Goal: Navigation & Orientation: Find specific page/section

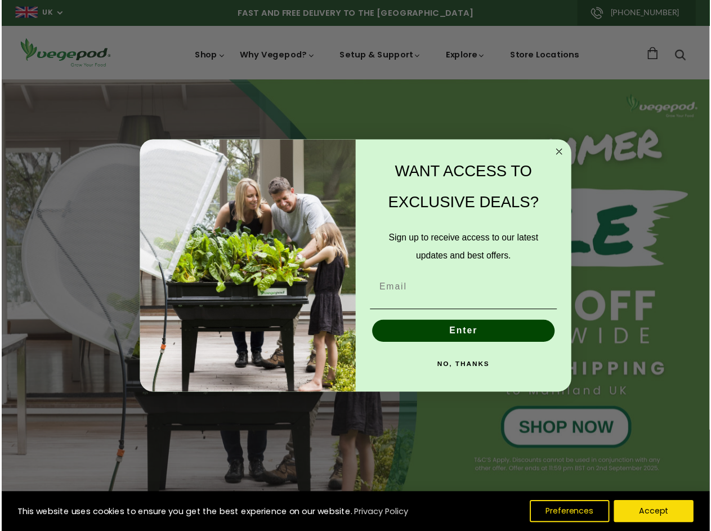
scroll to position [0, 2391]
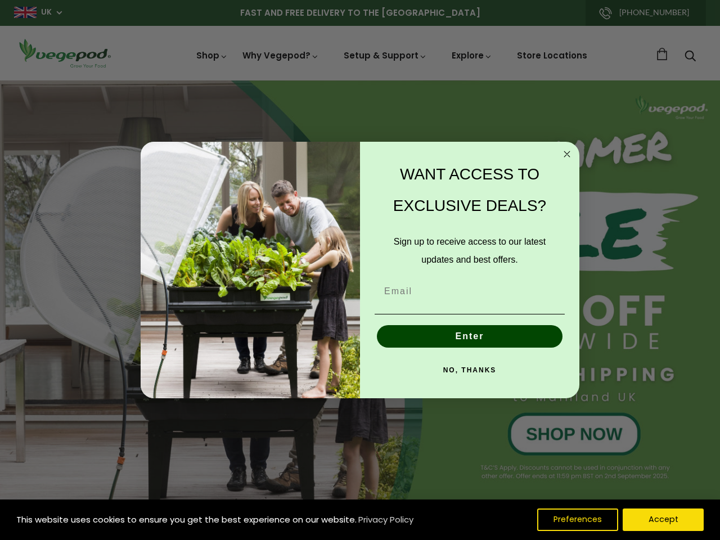
click at [360, 270] on div "WANT ACCESS TO EXCLUSIVE DEALS? Sign up to receive access to our latest updates…" at bounding box center [464, 270] width 208 height 235
click at [567, 154] on icon "Close dialog" at bounding box center [567, 154] width 6 height 6
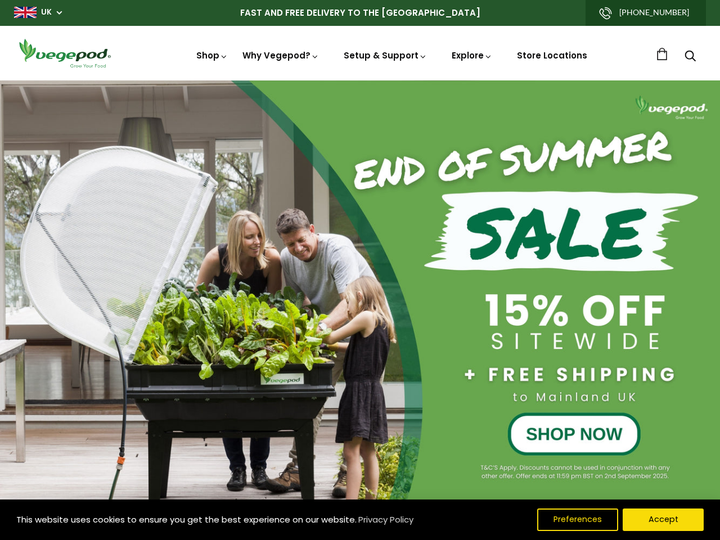
click at [470, 351] on button "Enter" at bounding box center [470, 362] width 186 height 23
click at [470, 379] on div "NO, THANKS" at bounding box center [469, 396] width 197 height 34
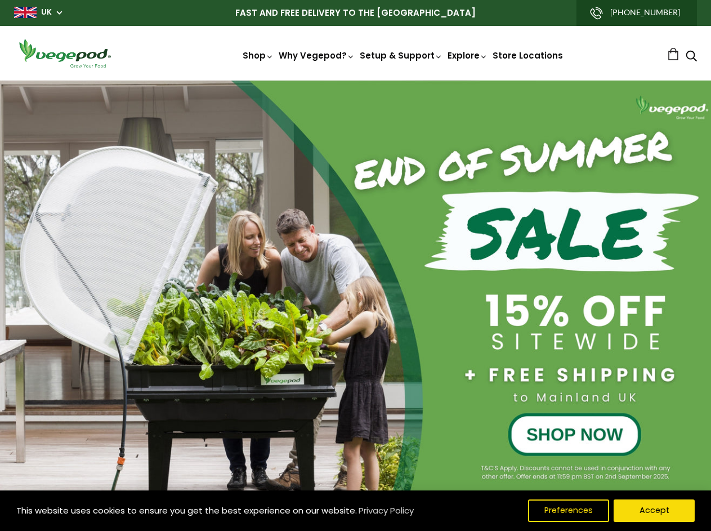
scroll to position [0, 168]
